Goal: Task Accomplishment & Management: Use online tool/utility

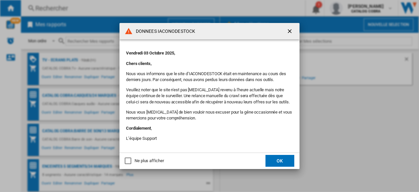
click at [284, 159] on button "OK" at bounding box center [280, 161] width 29 height 12
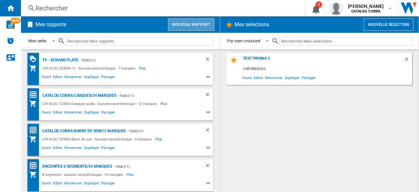
click at [187, 25] on button "Nouveau rapport" at bounding box center [191, 24] width 47 height 12
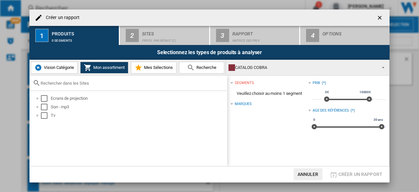
click at [54, 68] on span "Vision Catégorie" at bounding box center [58, 67] width 32 height 5
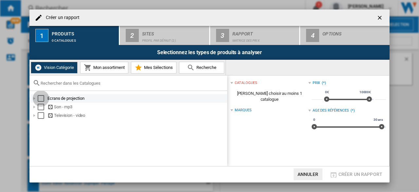
click at [39, 99] on div "Select" at bounding box center [41, 98] width 7 height 7
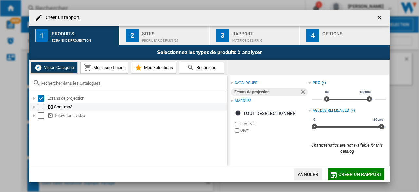
click at [41, 107] on div "Select" at bounding box center [41, 107] width 7 height 7
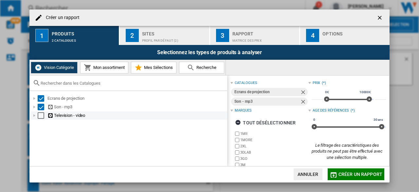
click at [41, 119] on div "Television - video" at bounding box center [128, 115] width 197 height 9
click at [139, 32] on button "2 Sites Profil par défaut (2)" at bounding box center [165, 35] width 90 height 19
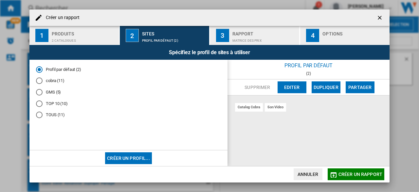
click at [381, 19] on ng-md-icon "getI18NText('BUTTONS.CLOSE_DIALOG')" at bounding box center [381, 18] width 8 height 8
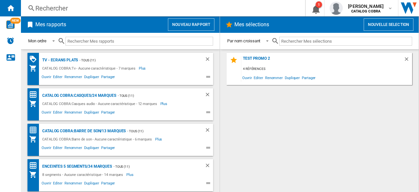
click at [184, 31] on div "Mes rapports Nouveau rapport" at bounding box center [120, 24] width 199 height 16
click at [179, 23] on button "Nouveau rapport" at bounding box center [191, 24] width 47 height 12
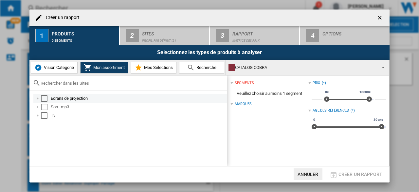
click at [44, 99] on div "Select" at bounding box center [44, 98] width 7 height 7
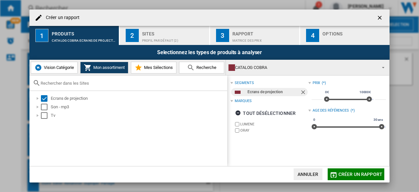
click at [142, 50] on div "Selectionnez les types de produits à analyser" at bounding box center [209, 52] width 360 height 15
click at [145, 34] on div "Sites" at bounding box center [174, 32] width 65 height 7
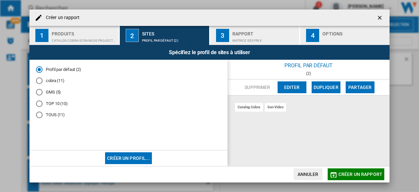
click at [60, 116] on md-radio-button "TOUS (11)" at bounding box center [128, 115] width 185 height 6
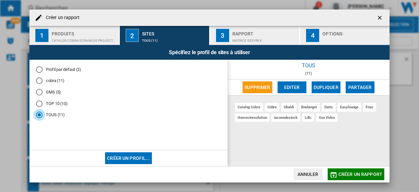
click at [380, 14] on ng-md-icon "getI18NText('BUTTONS.CLOSE_DIALOG')" at bounding box center [381, 18] width 8 height 8
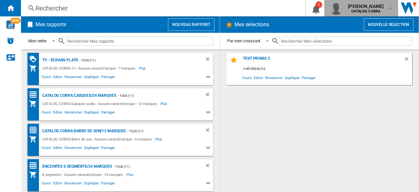
click at [378, 12] on b "CATALOG COBRA" at bounding box center [366, 11] width 29 height 4
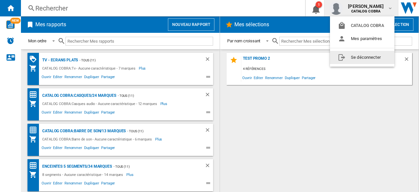
click at [352, 58] on button "Se déconnecter" at bounding box center [362, 57] width 65 height 13
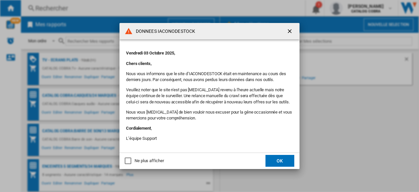
click at [284, 156] on button "OK" at bounding box center [280, 161] width 29 height 12
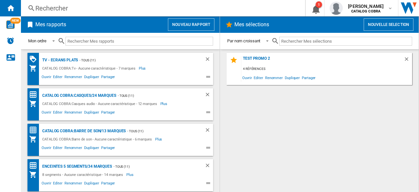
click at [189, 21] on button "Nouveau rapport" at bounding box center [191, 24] width 47 height 12
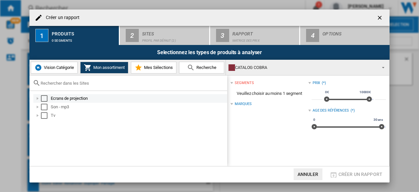
click at [44, 97] on div "Select" at bounding box center [44, 98] width 7 height 7
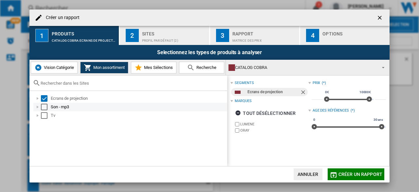
click at [45, 104] on div "Select" at bounding box center [44, 107] width 7 height 7
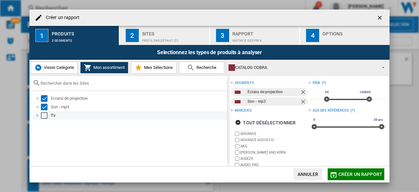
click at [46, 113] on div "Select" at bounding box center [44, 115] width 7 height 7
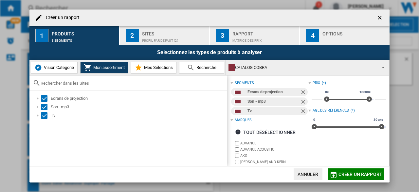
click at [148, 35] on div "Profil par défaut (2)" at bounding box center [174, 38] width 65 height 7
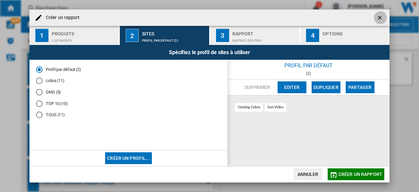
click at [379, 15] on ng-md-icon "getI18NText('BUTTONS.CLOSE_DIALOG')" at bounding box center [381, 18] width 8 height 8
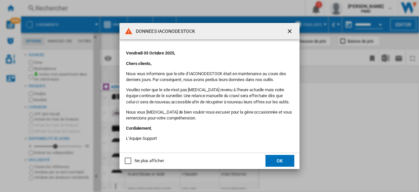
scroll to position [0, 426]
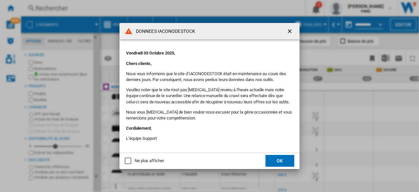
click at [276, 163] on button "OK" at bounding box center [280, 161] width 29 height 12
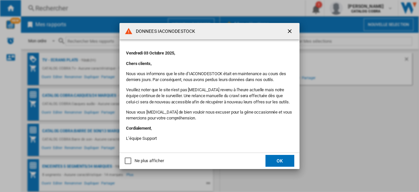
click at [276, 161] on button "OK" at bounding box center [280, 161] width 29 height 12
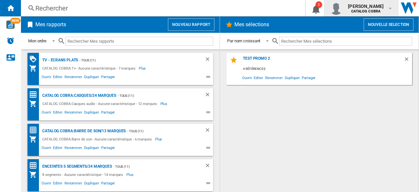
click at [362, 7] on span "[PERSON_NAME]" at bounding box center [366, 6] width 36 height 7
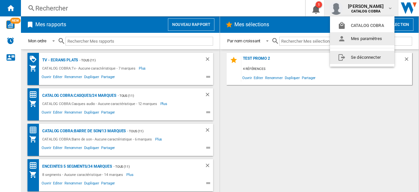
click at [344, 53] on button "Se déconnecter" at bounding box center [362, 57] width 65 height 13
